Goal: Task Accomplishment & Management: Use online tool/utility

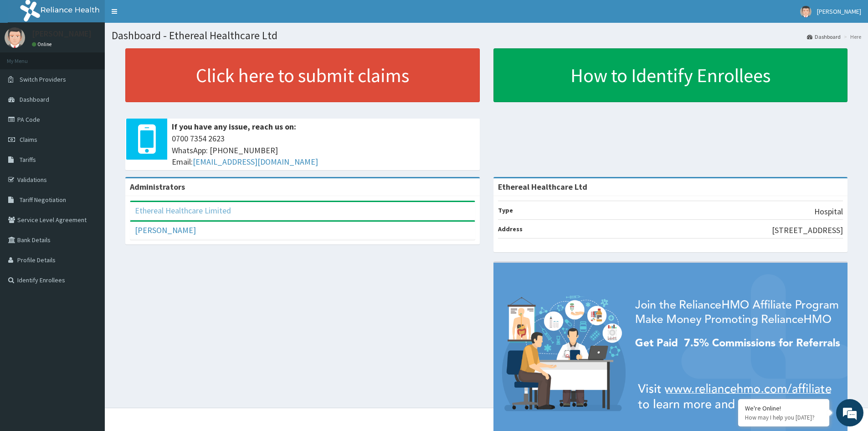
click at [205, 213] on link "Ethereal Healthcare Limited" at bounding box center [183, 210] width 96 height 10
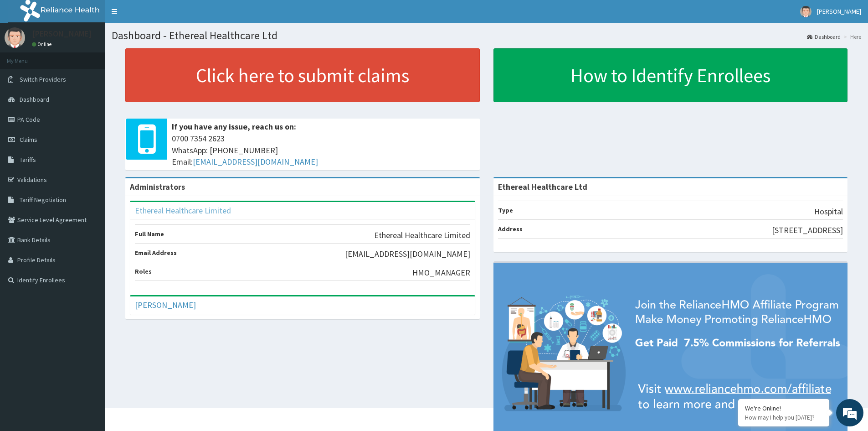
scroll to position [42, 0]
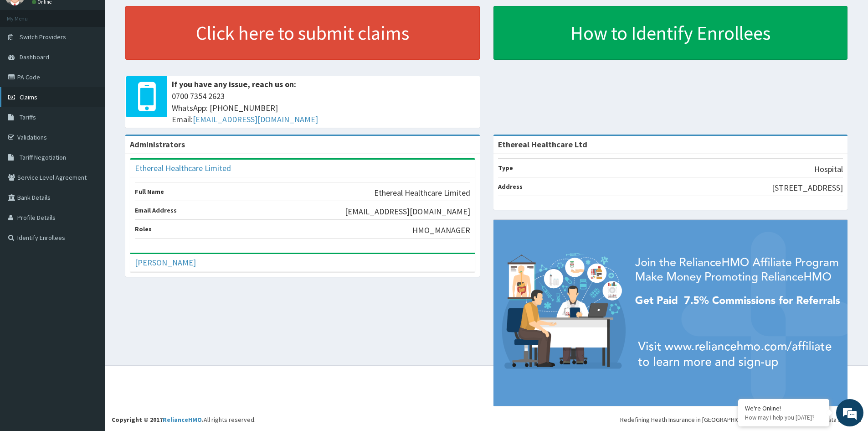
click at [33, 99] on span "Claims" at bounding box center [29, 97] width 18 height 8
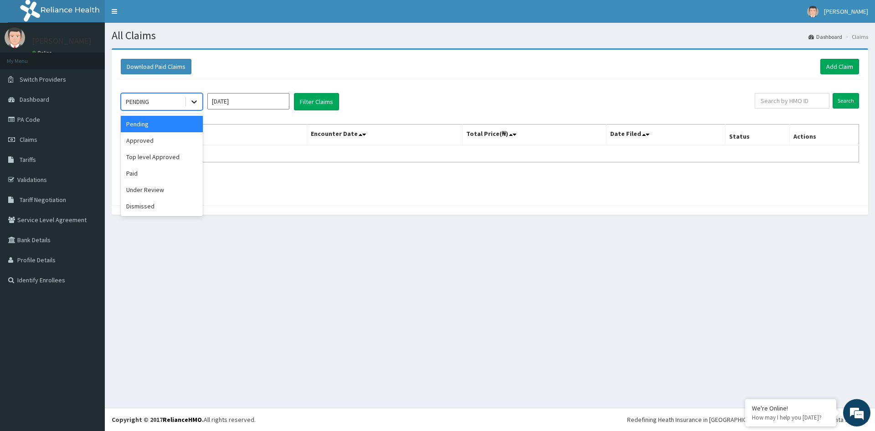
click at [194, 102] on icon at bounding box center [194, 101] width 9 height 9
click at [165, 126] on div "Pending" at bounding box center [162, 124] width 82 height 16
click at [192, 101] on icon at bounding box center [193, 102] width 5 height 3
click at [157, 138] on div "Approved" at bounding box center [162, 140] width 82 height 16
click at [195, 98] on icon at bounding box center [194, 101] width 9 height 9
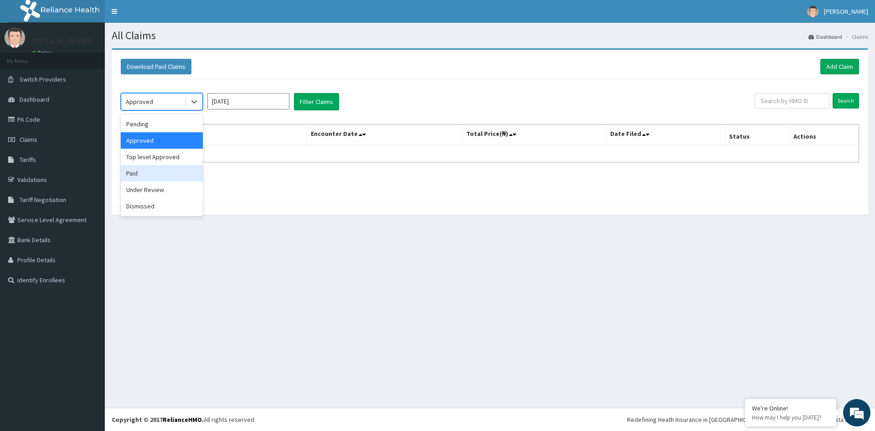
click at [143, 176] on div "Paid" at bounding box center [162, 173] width 82 height 16
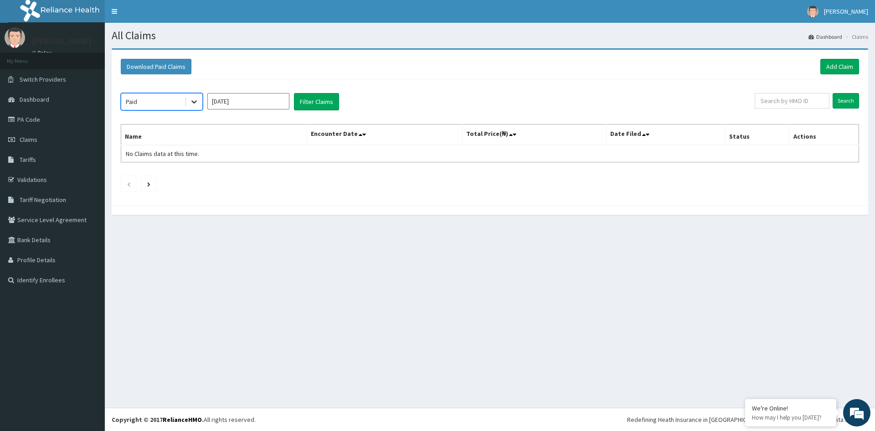
click at [196, 103] on icon at bounding box center [194, 101] width 9 height 9
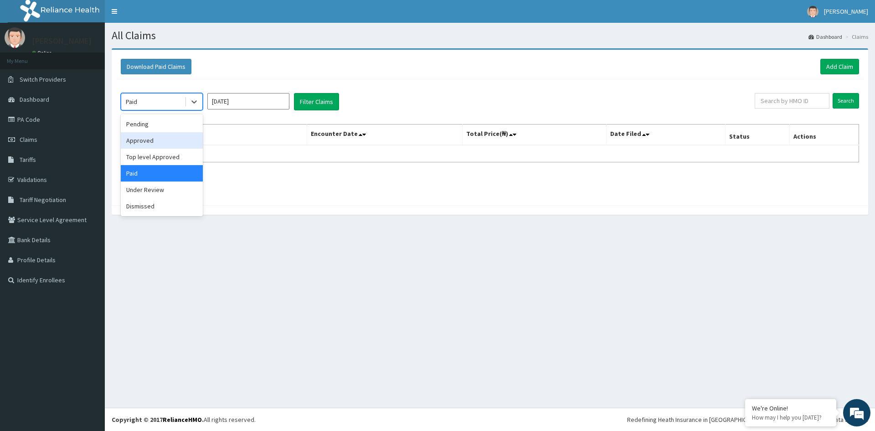
click at [158, 139] on div "Approved" at bounding box center [162, 140] width 82 height 16
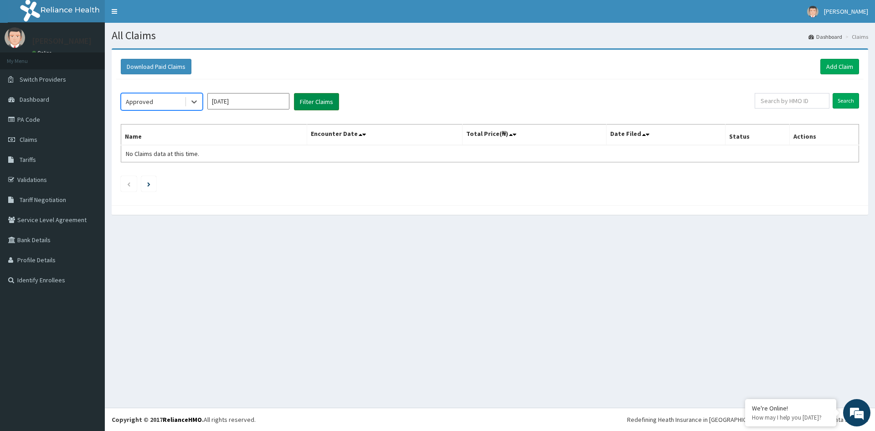
click at [317, 103] on button "Filter Claims" at bounding box center [316, 101] width 45 height 17
click at [197, 101] on icon at bounding box center [194, 101] width 9 height 9
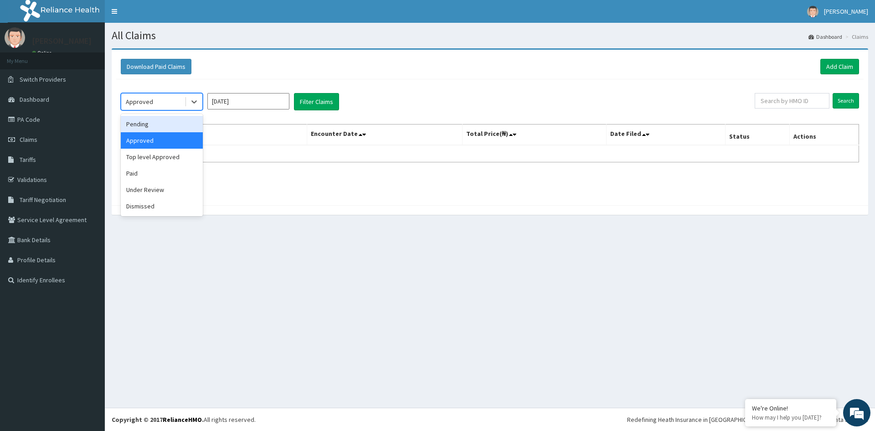
click at [154, 125] on div "Pending" at bounding box center [162, 124] width 82 height 16
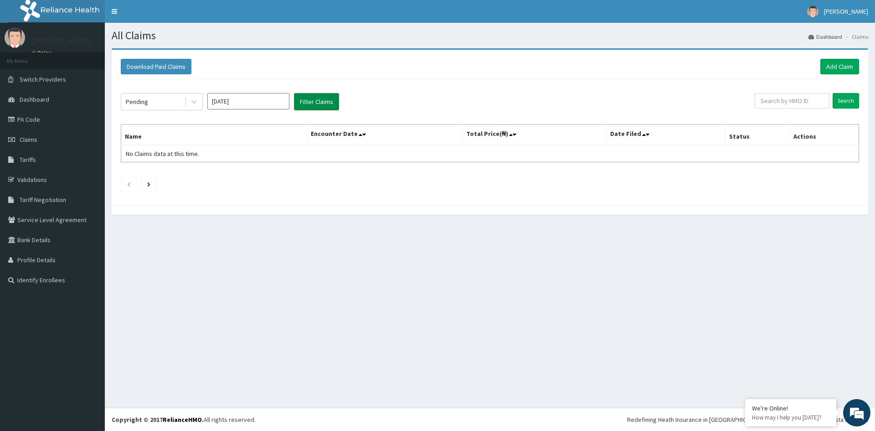
click at [311, 102] on button "Filter Claims" at bounding box center [316, 101] width 45 height 17
click at [366, 134] on icon at bounding box center [364, 134] width 4 height 6
click at [362, 134] on icon at bounding box center [361, 134] width 4 height 6
click at [248, 100] on input "Oct 2025" at bounding box center [248, 101] width 82 height 16
click at [273, 175] on div "Sep" at bounding box center [275, 177] width 18 height 17
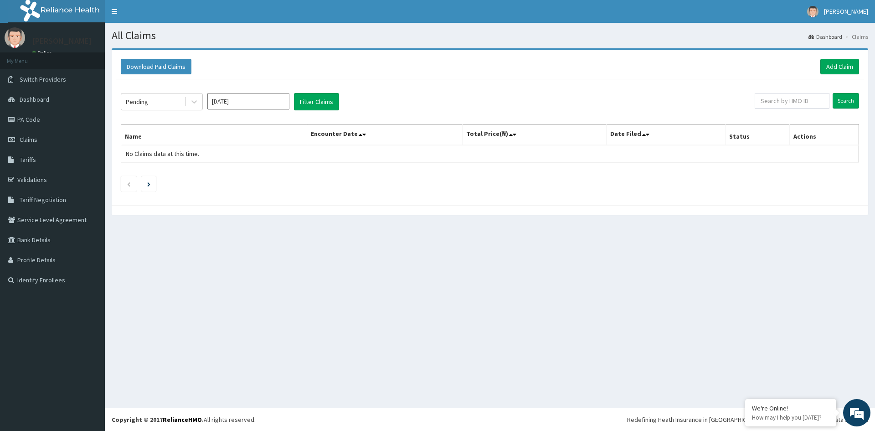
click at [277, 103] on input "Sep 2025" at bounding box center [248, 101] width 82 height 16
click at [221, 196] on div "Oct" at bounding box center [221, 196] width 18 height 17
type input "Oct 2025"
click at [195, 99] on icon at bounding box center [194, 101] width 9 height 9
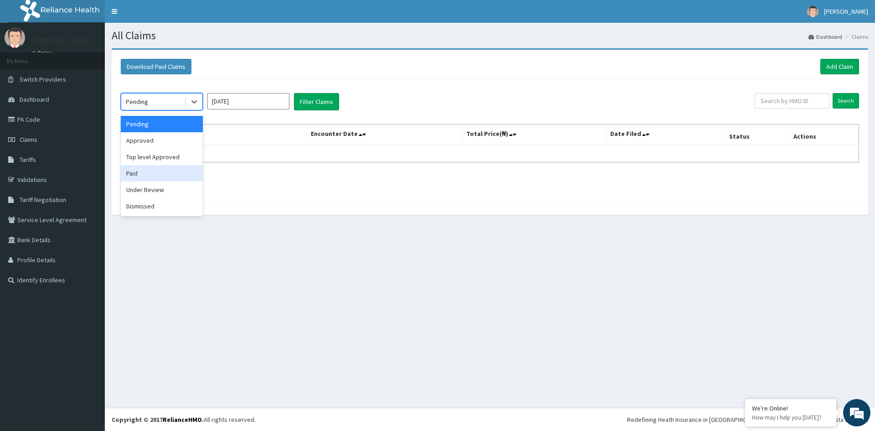
click at [143, 176] on div "Paid" at bounding box center [162, 173] width 82 height 16
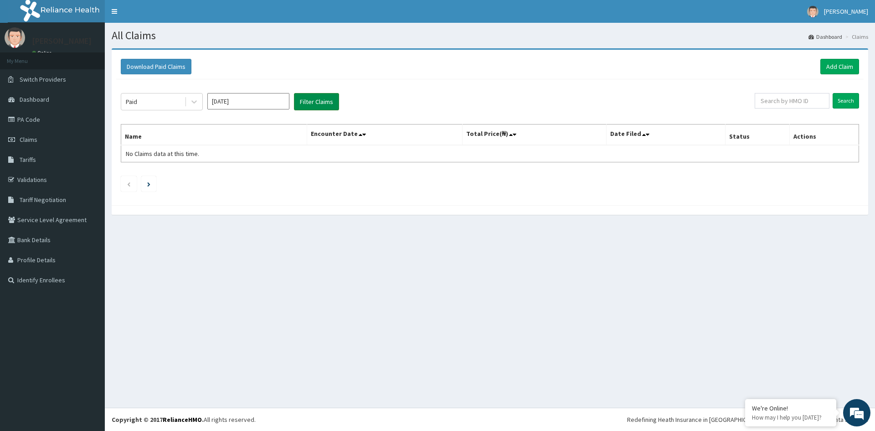
click at [325, 103] on button "Filter Claims" at bounding box center [316, 101] width 45 height 17
click at [39, 120] on link "PA Code" at bounding box center [52, 119] width 105 height 20
click at [186, 155] on span "No Claims data at this time." at bounding box center [162, 153] width 73 height 8
click at [33, 140] on span "Claims" at bounding box center [29, 139] width 18 height 8
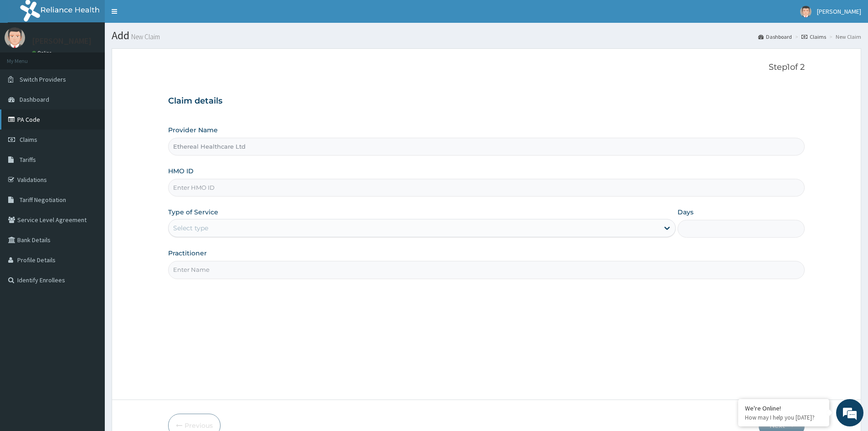
click at [39, 118] on link "PA Code" at bounding box center [52, 119] width 105 height 20
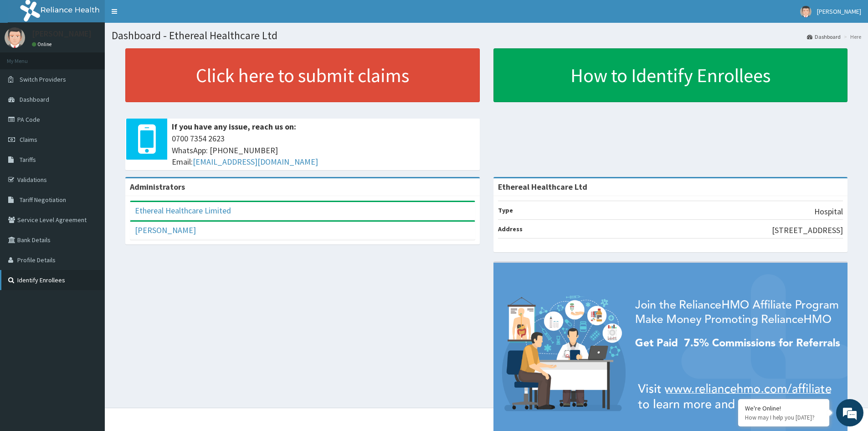
click at [41, 282] on link "Identify Enrollees" at bounding box center [52, 280] width 105 height 20
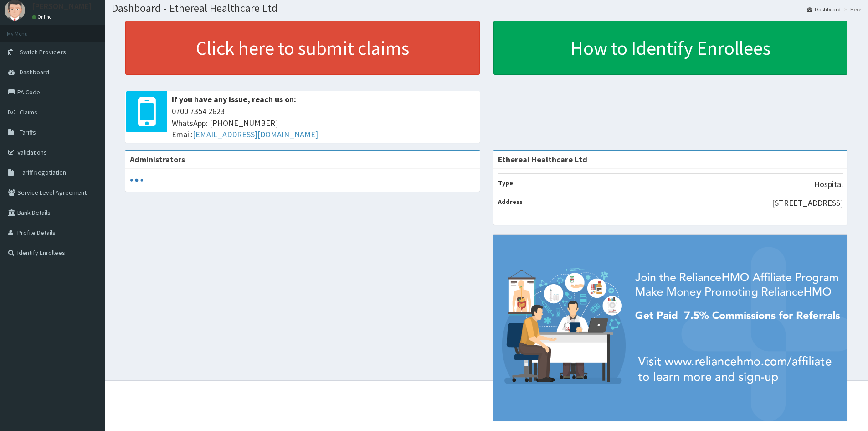
scroll to position [42, 0]
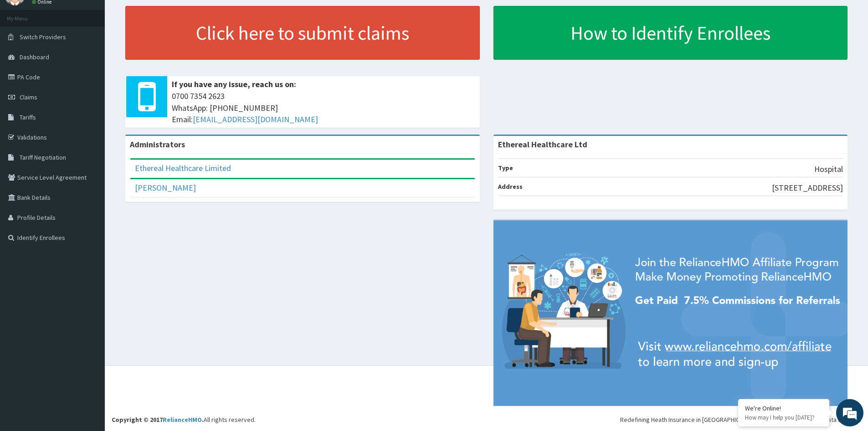
click at [277, 170] on div "Ethereal Healthcare Limited" at bounding box center [302, 168] width 344 height 18
click at [195, 191] on div "[PERSON_NAME]" at bounding box center [302, 188] width 344 height 18
click at [41, 80] on link "PA Code" at bounding box center [52, 77] width 105 height 20
